Goal: Information Seeking & Learning: Learn about a topic

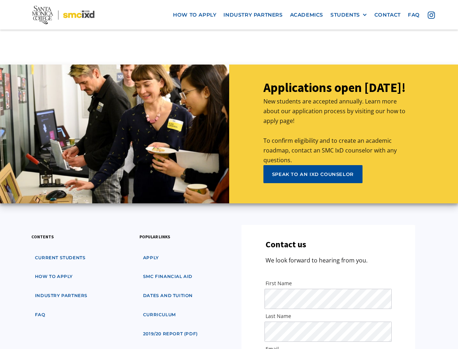
scroll to position [3411, 0]
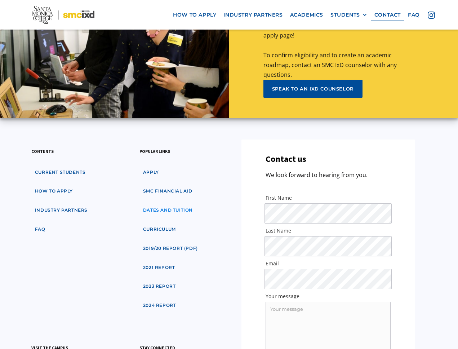
click at [166, 203] on link "dates and tuition" at bounding box center [167, 209] width 57 height 13
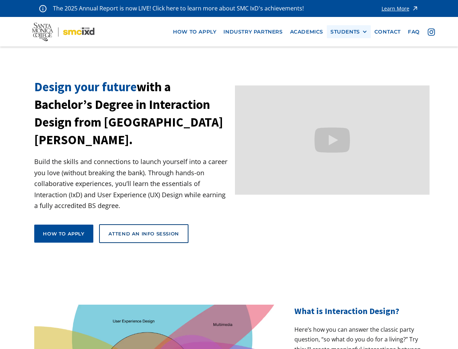
click at [362, 32] on div at bounding box center [364, 31] width 5 height 5
click at [362, 44] on link "GRAD SHOW 2025" at bounding box center [362, 44] width 65 height 13
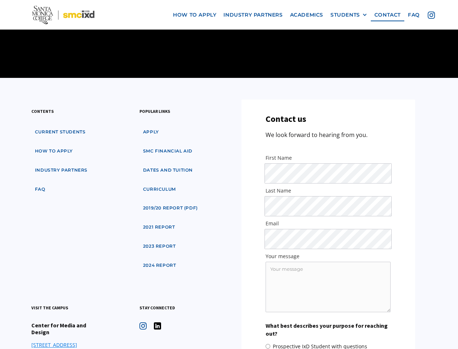
scroll to position [759, 0]
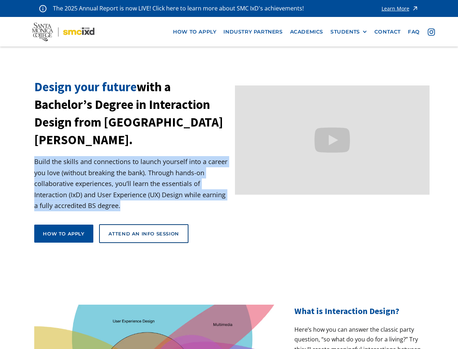
drag, startPoint x: 35, startPoint y: 143, endPoint x: 122, endPoint y: 188, distance: 98.1
click at [122, 188] on p "Build the skills and connections to launch yourself into a career you love (wit…" at bounding box center [131, 183] width 194 height 55
copy p "Build the skills and connections to launch yourself into a career you love (wit…"
click at [127, 230] on div "Attend an Info Session" at bounding box center [143, 233] width 71 height 6
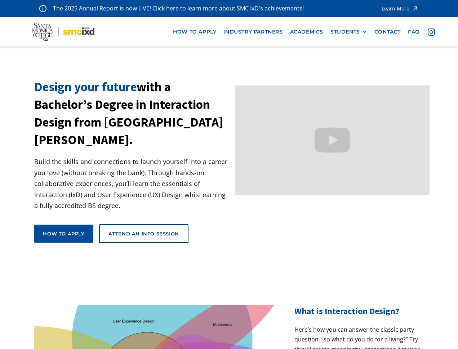
click at [237, 221] on div "Design your future with a Bachelor’s Degree in Interaction Design from Santa Mo…" at bounding box center [228, 172] width 389 height 188
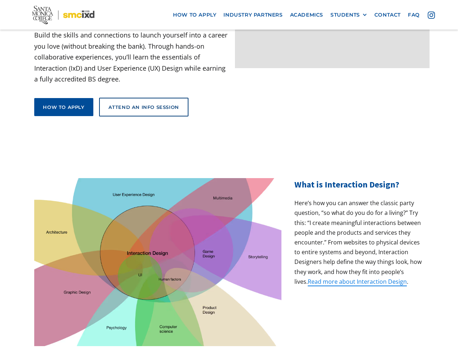
scroll to position [130, 0]
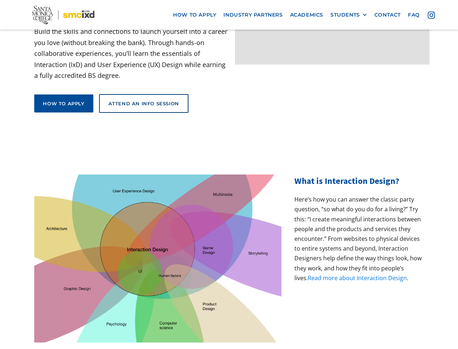
click at [337, 274] on link "Read more about Interaction Design" at bounding box center [357, 278] width 99 height 8
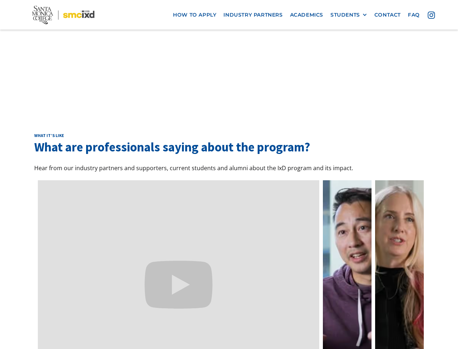
scroll to position [2097, 0]
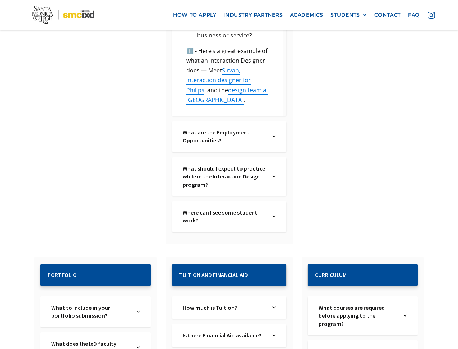
scroll to position [641, 0]
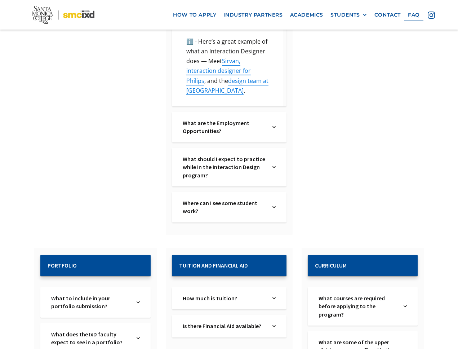
click at [273, 199] on img at bounding box center [273, 207] width 3 height 16
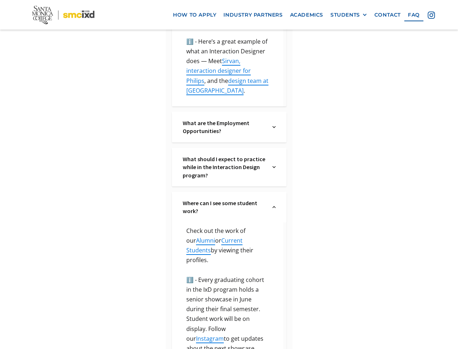
click at [273, 199] on img at bounding box center [273, 207] width 3 height 16
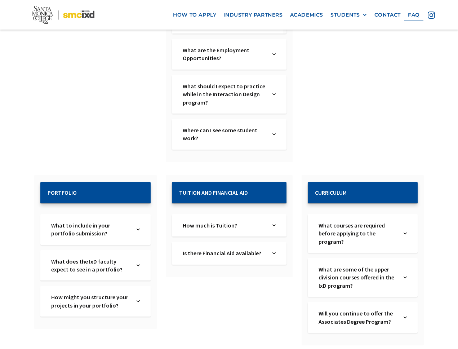
scroll to position [733, 0]
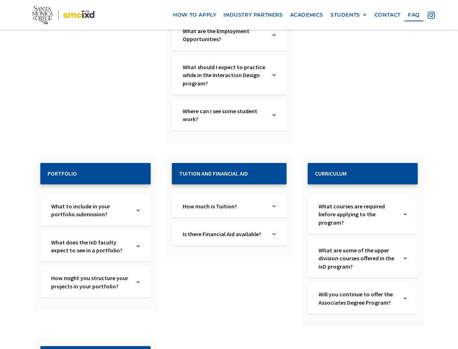
click at [273, 202] on img at bounding box center [273, 206] width 3 height 8
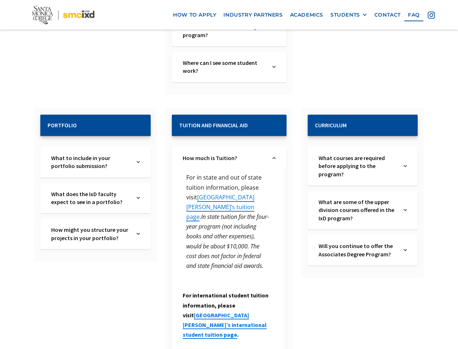
scroll to position [795, 0]
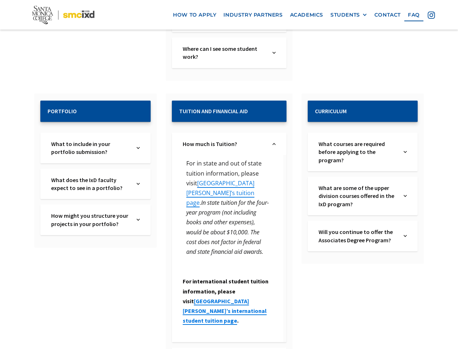
click at [269, 134] on div "How much is Tuition? Text Link" at bounding box center [229, 144] width 115 height 22
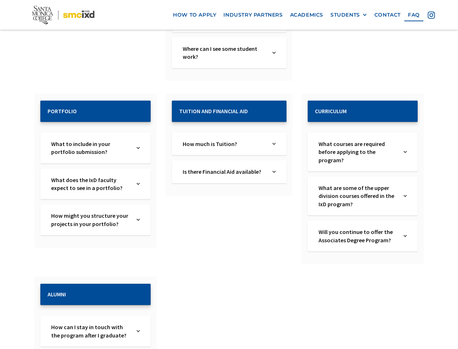
click at [134, 134] on div "What to include in your portfolio submission? Text Link" at bounding box center [95, 148] width 110 height 31
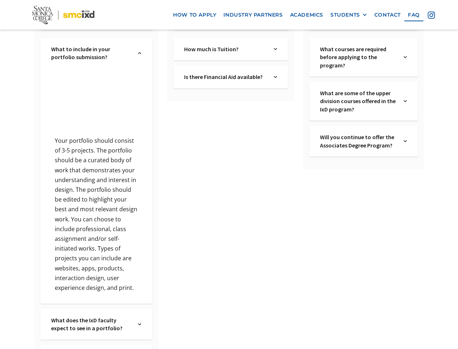
scroll to position [897, 0]
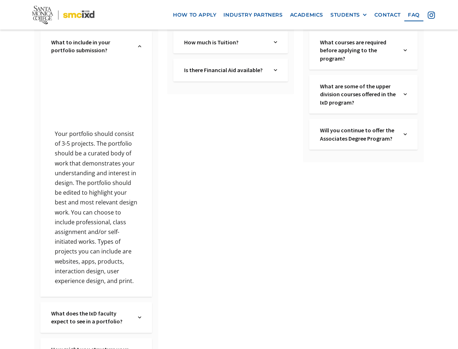
click at [139, 38] on img at bounding box center [139, 46] width 3 height 16
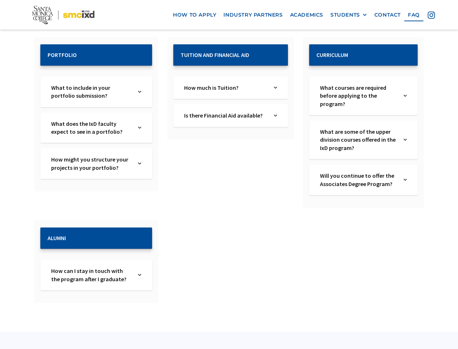
scroll to position [848, 0]
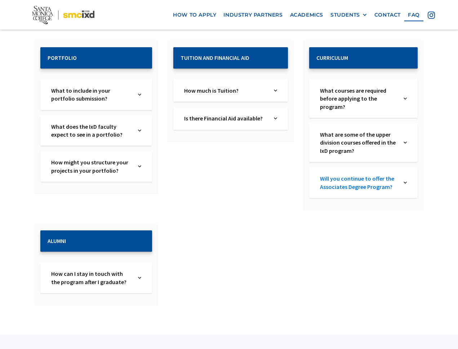
click at [364, 174] on link "Will you continue to offer the Associates Degree Program?" at bounding box center [359, 182] width 78 height 16
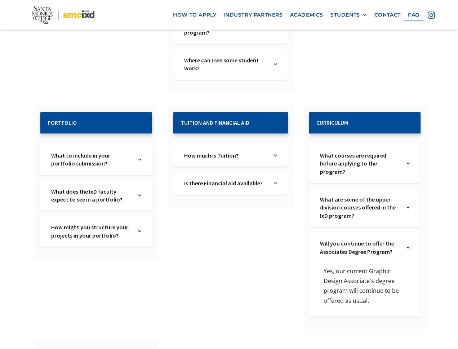
scroll to position [776, 0]
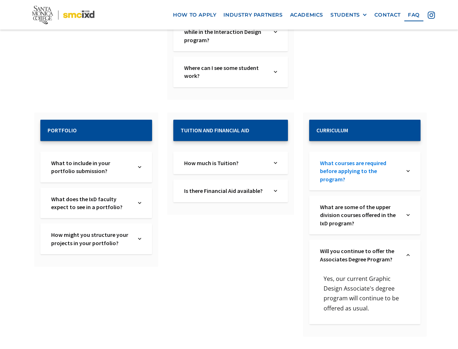
click at [388, 159] on link "What courses are required before applying to the program?" at bounding box center [360, 171] width 81 height 24
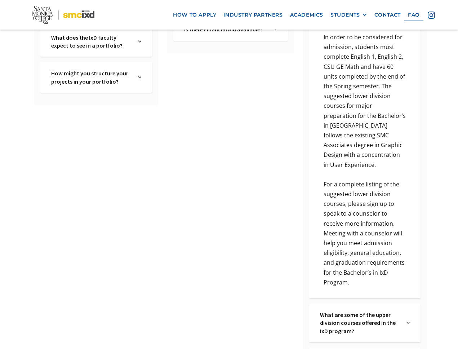
scroll to position [953, 0]
